Goal: Task Accomplishment & Management: Manage account settings

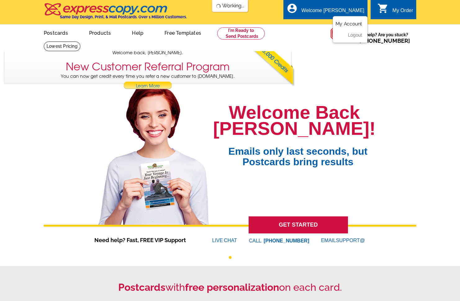
click at [343, 23] on link "My Account" at bounding box center [348, 24] width 27 height 6
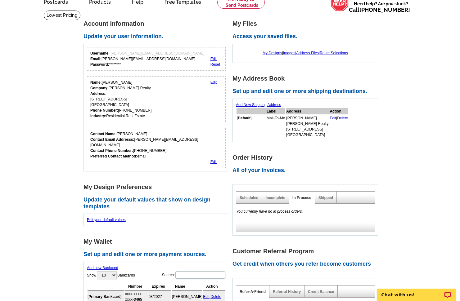
scroll to position [124, 0]
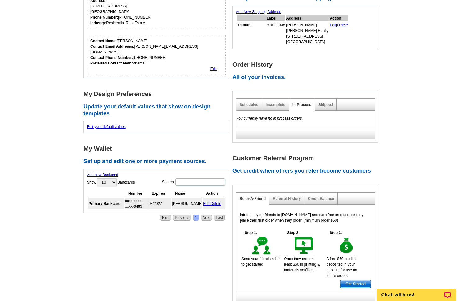
click at [96, 224] on div "Account Information Update your user information. Username: charles@doughtyhome…" at bounding box center [232, 117] width 301 height 383
click at [204, 202] on link "Edit" at bounding box center [206, 204] width 7 height 4
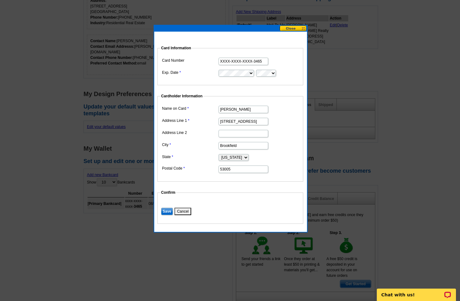
click at [293, 28] on button at bounding box center [293, 28] width 27 height 6
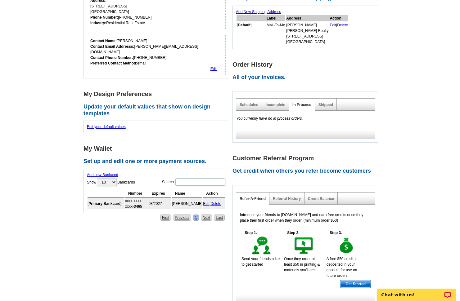
click at [168, 104] on h2 "Update your default values that show on design templates" at bounding box center [157, 110] width 149 height 13
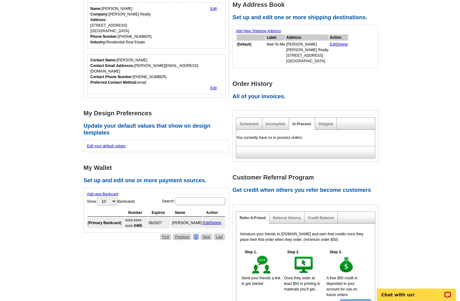
scroll to position [62, 0]
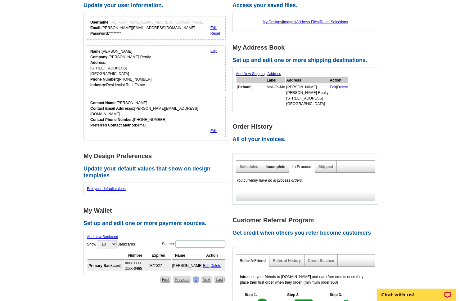
click at [272, 167] on link "Incomplete" at bounding box center [276, 167] width 20 height 4
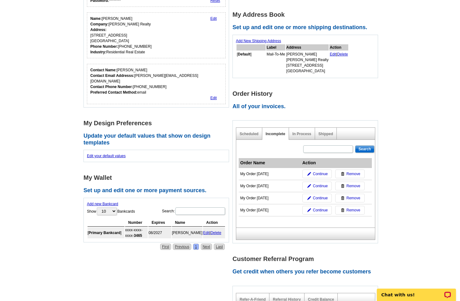
scroll to position [31, 0]
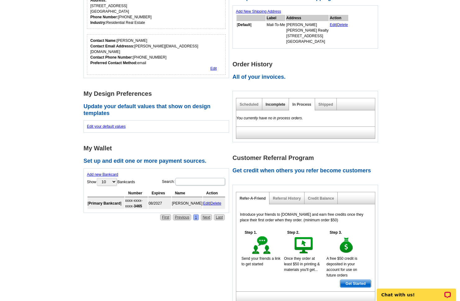
click at [281, 105] on link "Incomplete" at bounding box center [276, 104] width 20 height 4
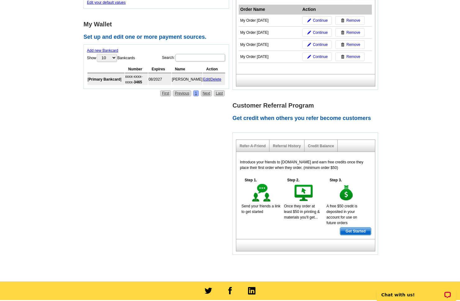
scroll to position [124, 0]
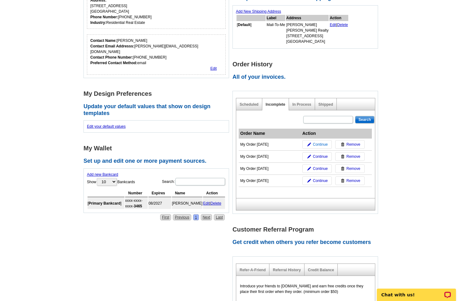
click at [317, 144] on span "Continue" at bounding box center [320, 145] width 15 height 6
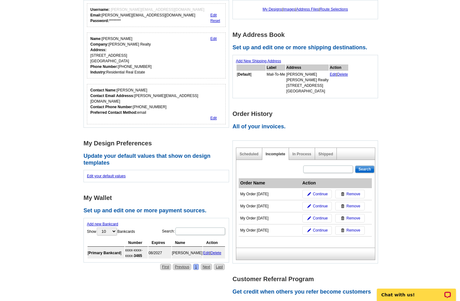
scroll to position [0, 0]
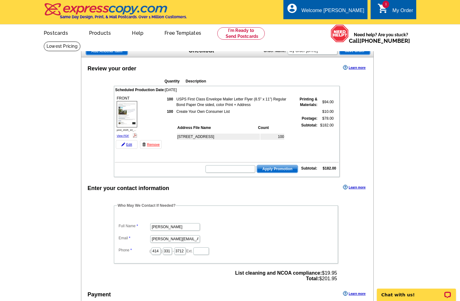
click at [130, 116] on img at bounding box center [127, 114] width 20 height 26
click at [200, 114] on td "Create Your Own Consumer List" at bounding box center [234, 112] width 117 height 6
click at [212, 118] on td at bounding box center [234, 118] width 117 height 6
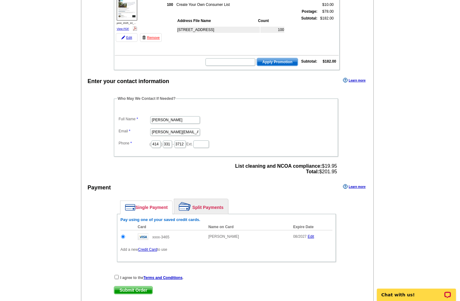
scroll to position [155, 0]
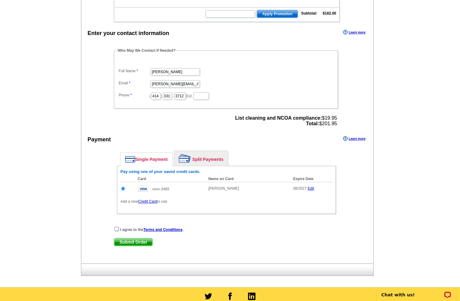
click at [116, 230] on input "checkbox" at bounding box center [116, 229] width 4 height 4
checkbox input "true"
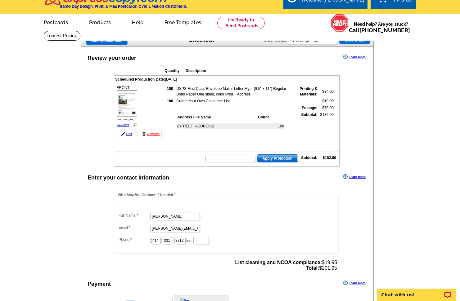
scroll to position [0, 0]
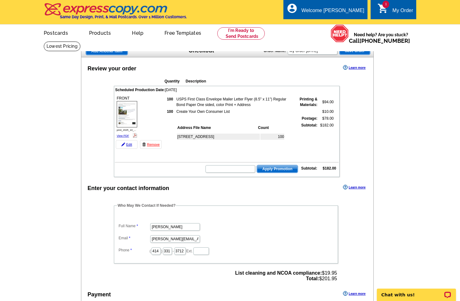
click at [401, 10] on div "My Order" at bounding box center [402, 12] width 21 height 9
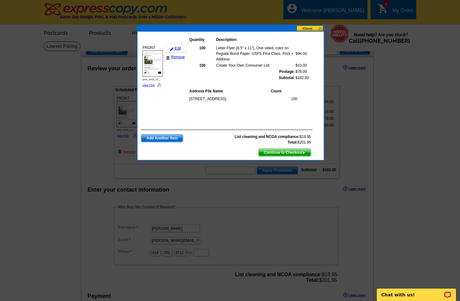
click at [310, 30] on button at bounding box center [309, 28] width 27 height 6
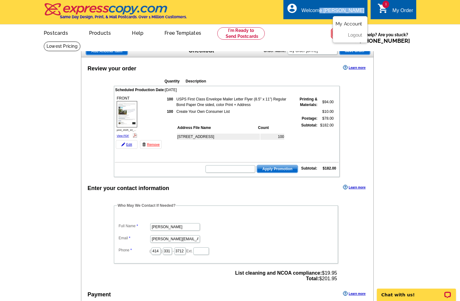
drag, startPoint x: 342, startPoint y: 12, endPoint x: 344, endPoint y: 22, distance: 10.2
click at [344, 19] on div "account_circle Welcome Charles My Account Logout" at bounding box center [325, 10] width 84 height 20
click at [346, 25] on link "My Account" at bounding box center [348, 24] width 27 height 6
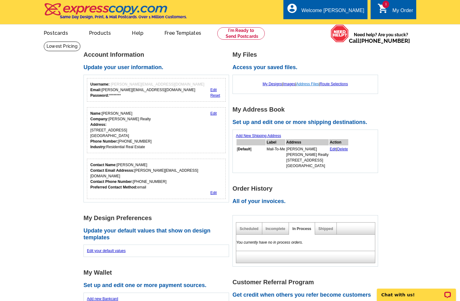
click at [303, 85] on link "Address Files" at bounding box center [307, 84] width 23 height 4
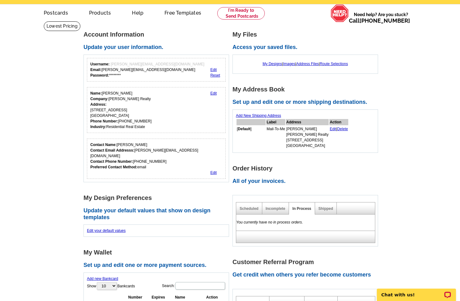
scroll to position [153, 0]
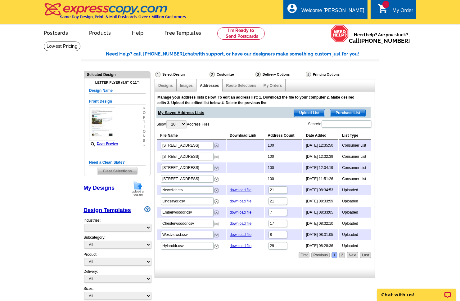
select select "785"
click at [163, 85] on link "Designs" at bounding box center [165, 85] width 15 height 4
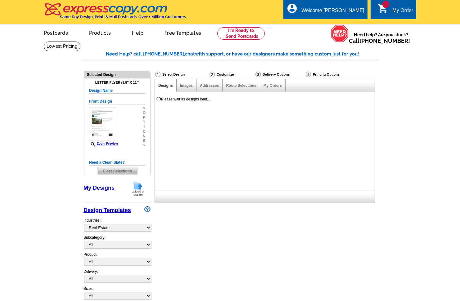
select select "785"
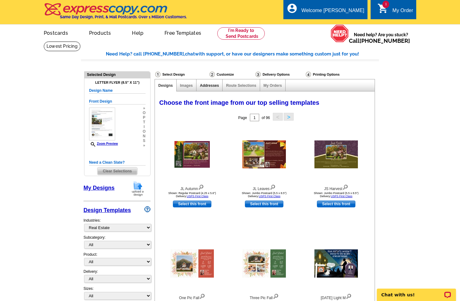
click at [215, 86] on link "Addresses" at bounding box center [209, 85] width 19 height 4
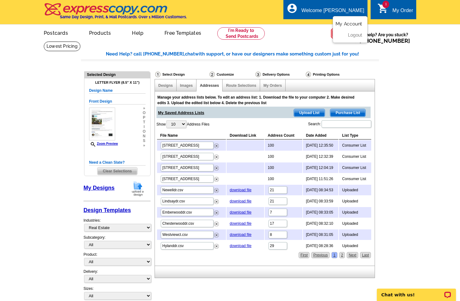
click at [347, 25] on link "My Account" at bounding box center [348, 24] width 27 height 6
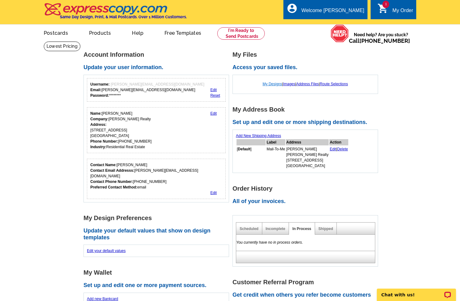
click at [273, 86] on link "My Designs" at bounding box center [272, 84] width 20 height 4
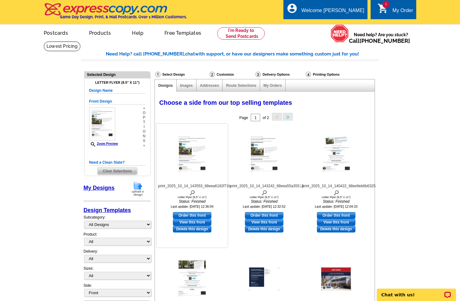
click at [194, 161] on img at bounding box center [192, 155] width 31 height 40
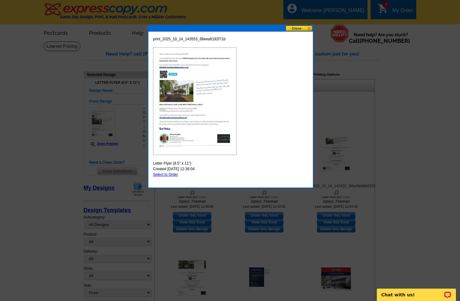
click at [299, 29] on button at bounding box center [298, 28] width 27 height 6
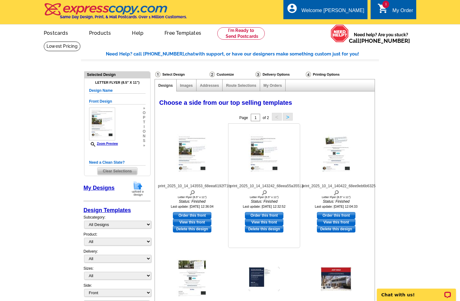
click at [256, 163] on img at bounding box center [264, 155] width 31 height 40
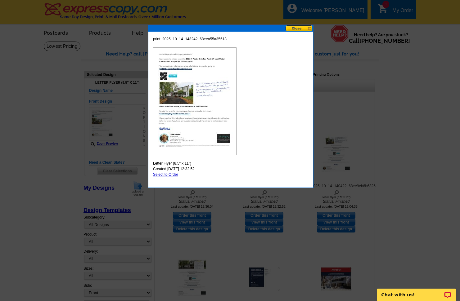
click at [301, 29] on button at bounding box center [298, 28] width 27 height 6
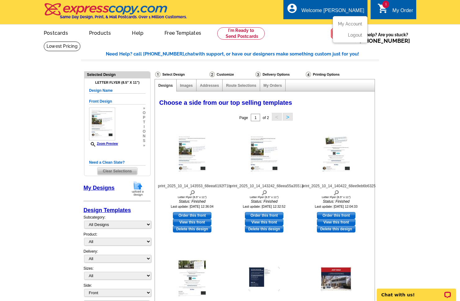
click at [345, 21] on ul "My Account Logout" at bounding box center [350, 29] width 35 height 27
click at [348, 26] on link "My Account" at bounding box center [348, 24] width 27 height 6
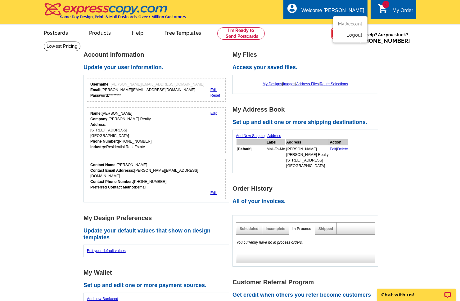
click at [352, 38] on li "Logout" at bounding box center [350, 33] width 34 height 8
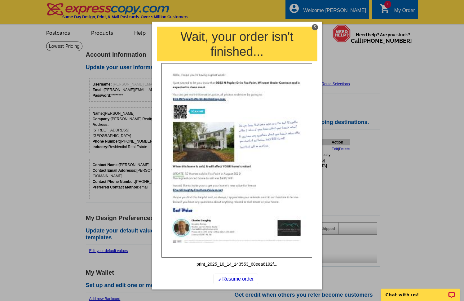
click at [314, 25] on div "X" at bounding box center [315, 27] width 6 height 6
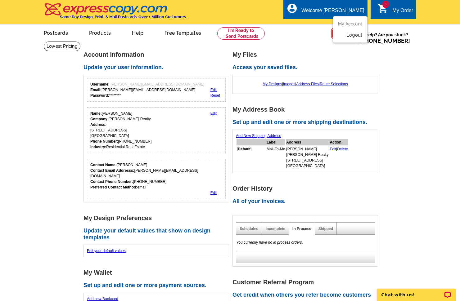
click at [360, 35] on link "Logout" at bounding box center [354, 35] width 16 height 6
